Goal: Information Seeking & Learning: Compare options

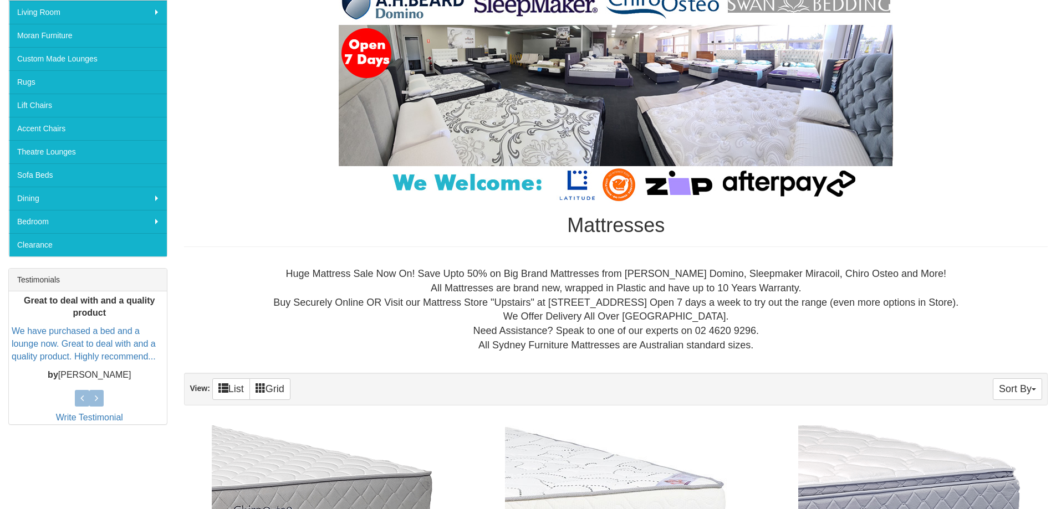
scroll to position [277, 0]
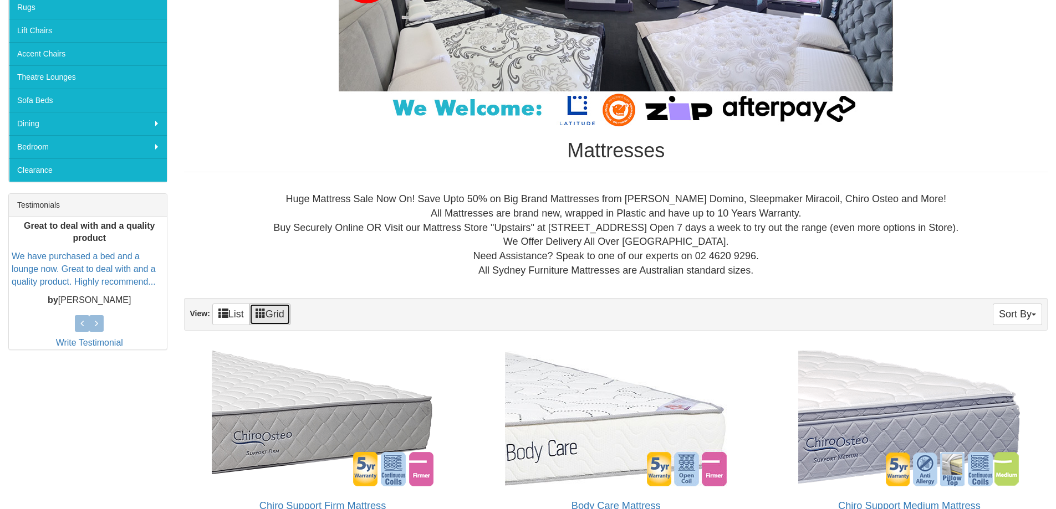
click at [265, 314] on span at bounding box center [261, 313] width 10 height 10
click at [246, 318] on link "List" at bounding box center [231, 315] width 38 height 22
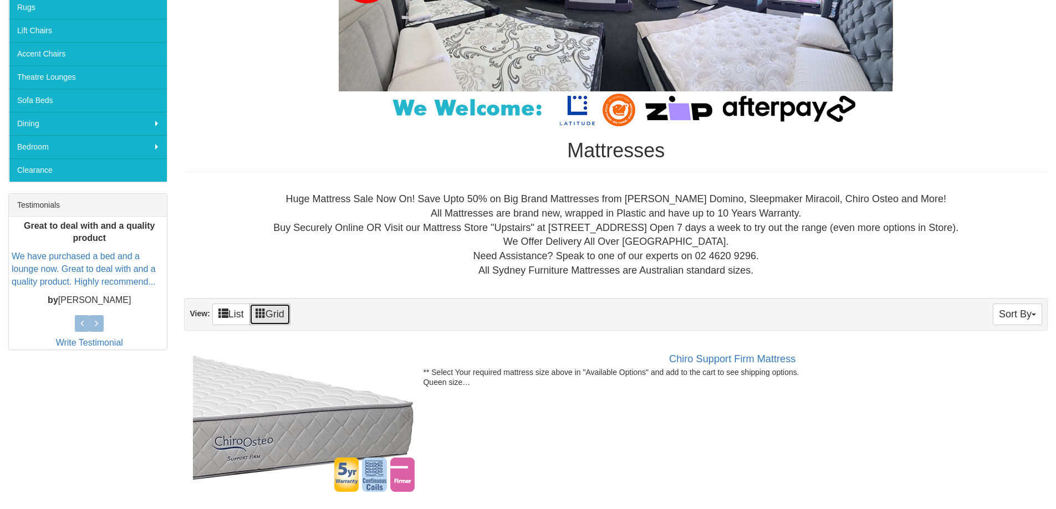
click at [276, 313] on link "Grid" at bounding box center [269, 315] width 41 height 22
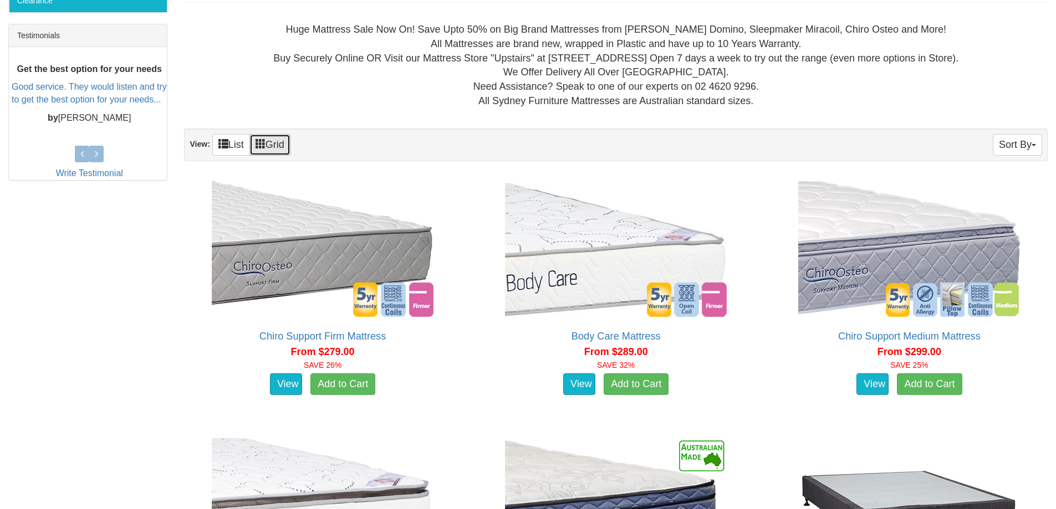
scroll to position [443, 0]
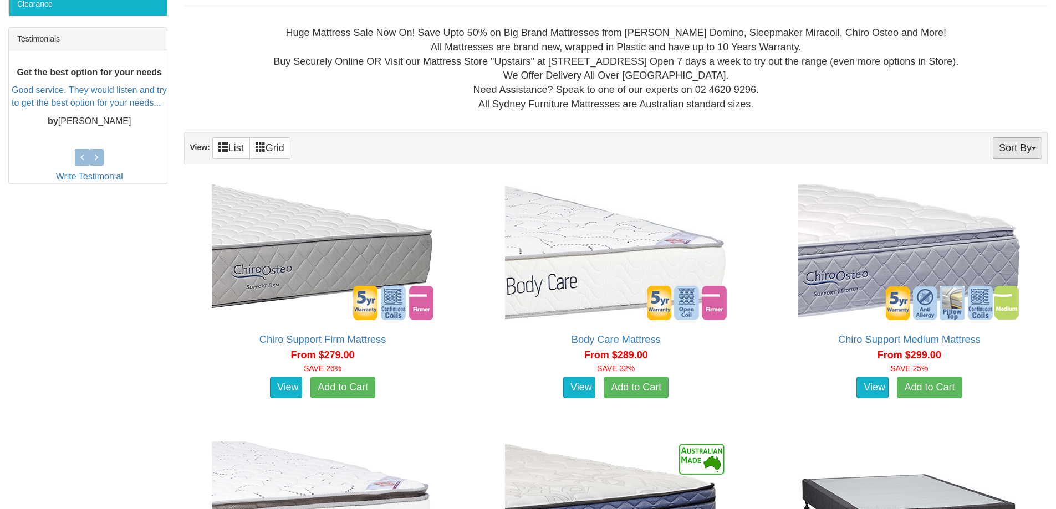
click at [1022, 151] on button "Sort By" at bounding box center [1017, 148] width 49 height 22
click at [1023, 183] on link "Price+" at bounding box center [998, 185] width 88 height 14
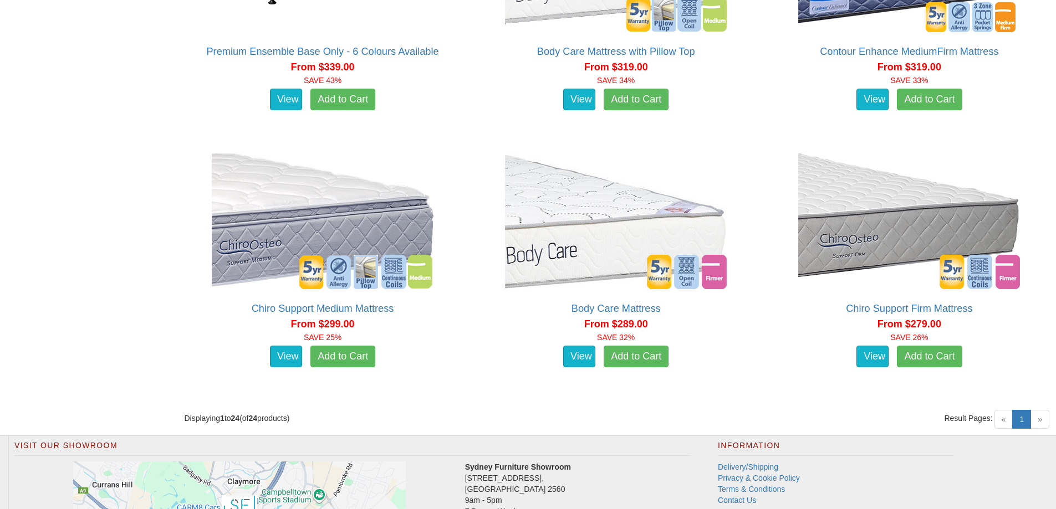
scroll to position [2200, 0]
